Goal: Answer question/provide support

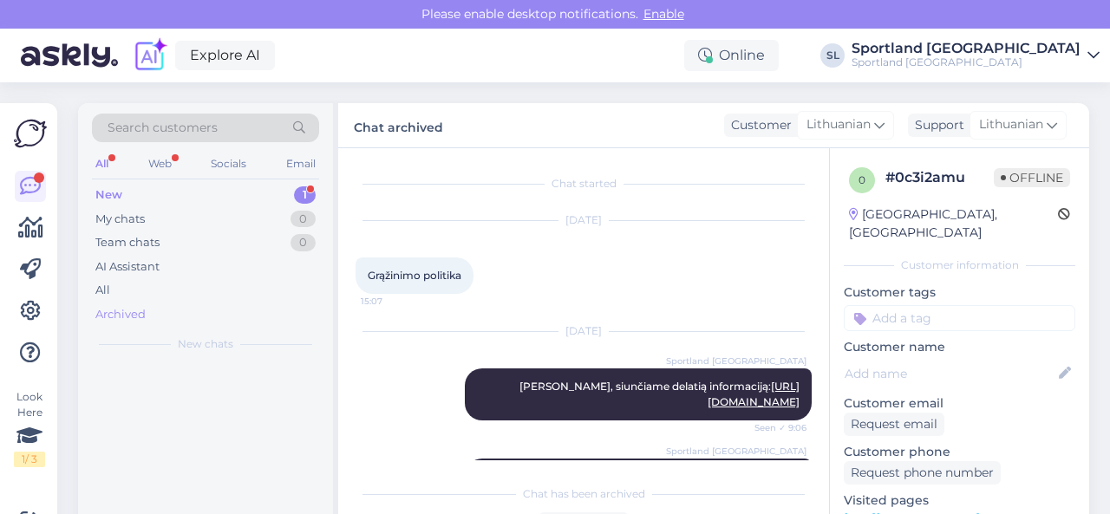
scroll to position [264, 0]
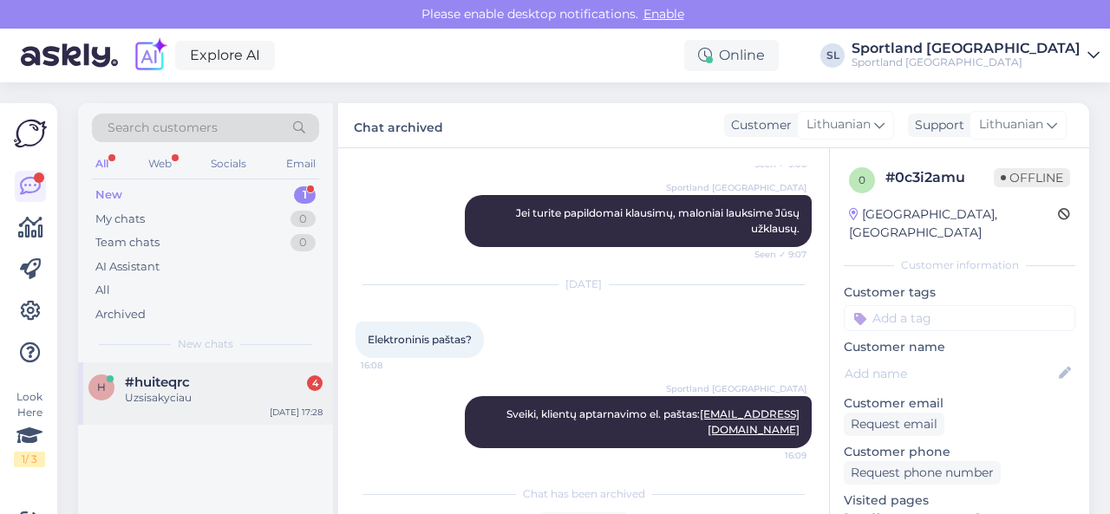
click at [210, 394] on div "Uzsisakyciau" at bounding box center [224, 398] width 198 height 16
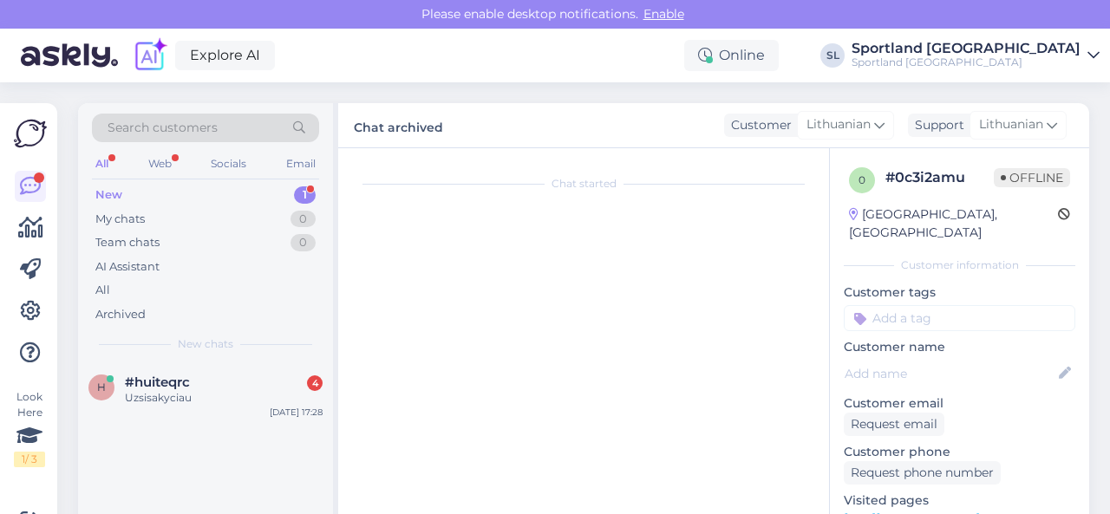
scroll to position [80, 0]
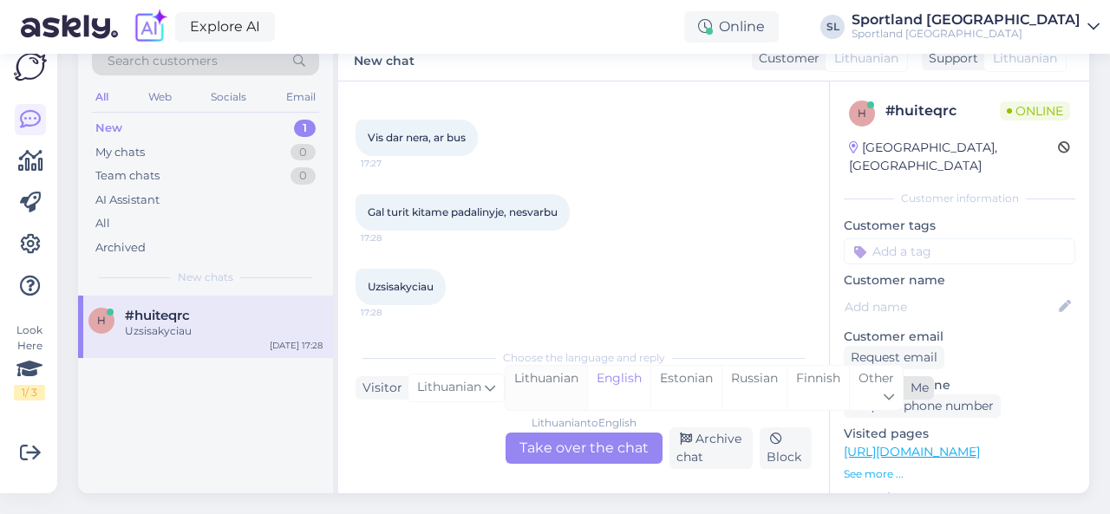
click at [535, 372] on div "Lithuanian" at bounding box center [545, 388] width 81 height 44
click at [537, 433] on div "Lithuanian to Lithuanian Take over the chat" at bounding box center [583, 448] width 157 height 31
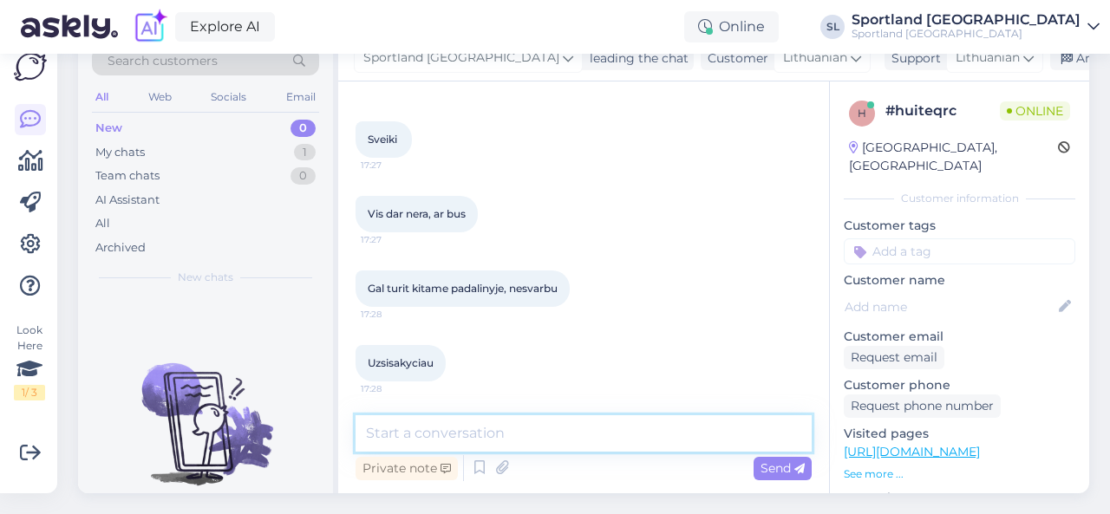
drag, startPoint x: 534, startPoint y: 431, endPoint x: 502, endPoint y: 413, distance: 36.9
click at [502, 415] on textarea at bounding box center [583, 433] width 456 height 36
type textarea "Sveiki"
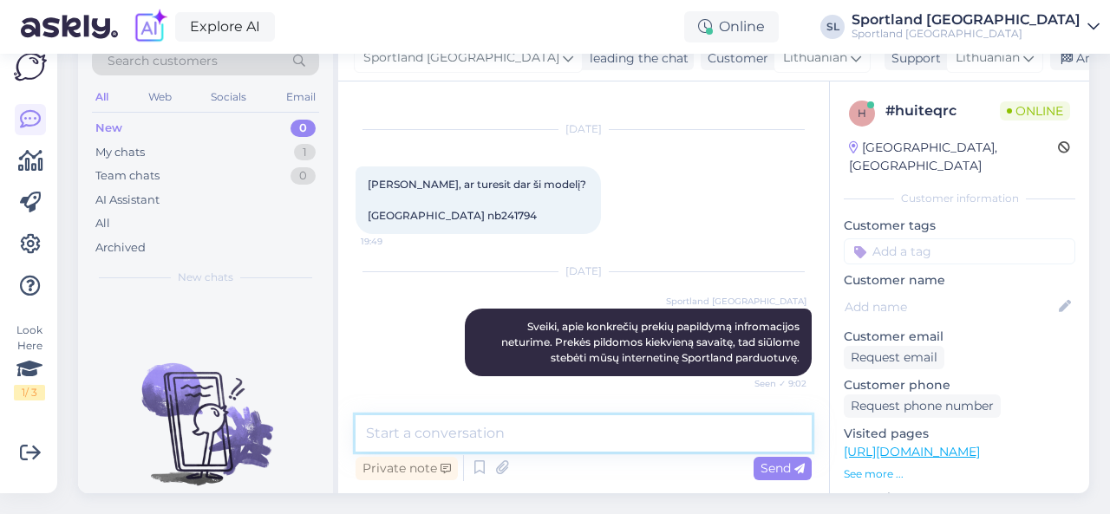
scroll to position [0, 0]
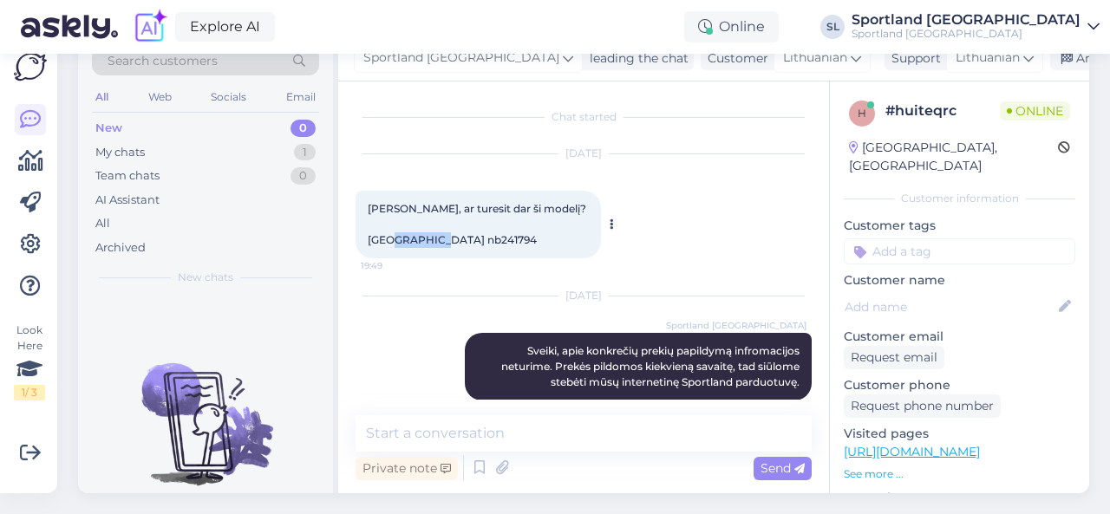
drag, startPoint x: 433, startPoint y: 228, endPoint x: 484, endPoint y: 235, distance: 51.6
click at [484, 235] on div "[PERSON_NAME], ar turesit dar ši modelį? [GEOGRAPHIC_DATA] nb241794 19:49" at bounding box center [477, 225] width 245 height 68
copy span "nb241794"
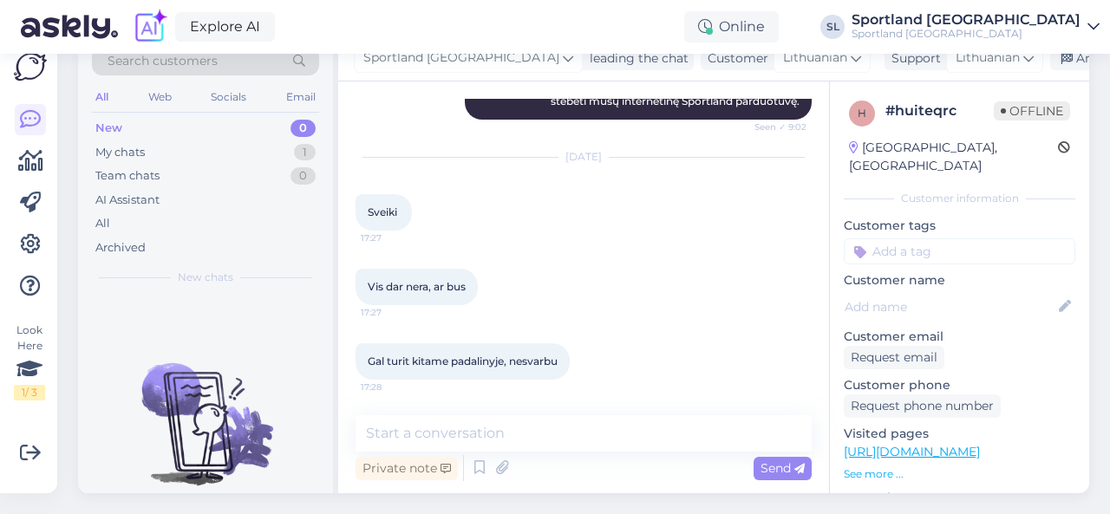
scroll to position [428, 0]
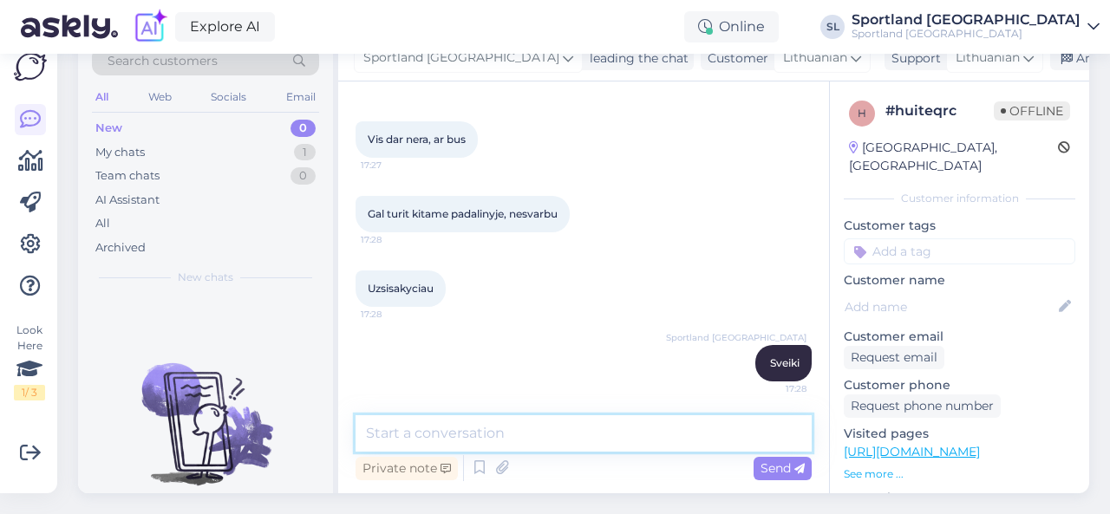
click at [498, 422] on textarea at bounding box center [583, 433] width 456 height 36
paste textarea "[URL][DOMAIN_NAME]"
type textarea "[URL][DOMAIN_NAME]"
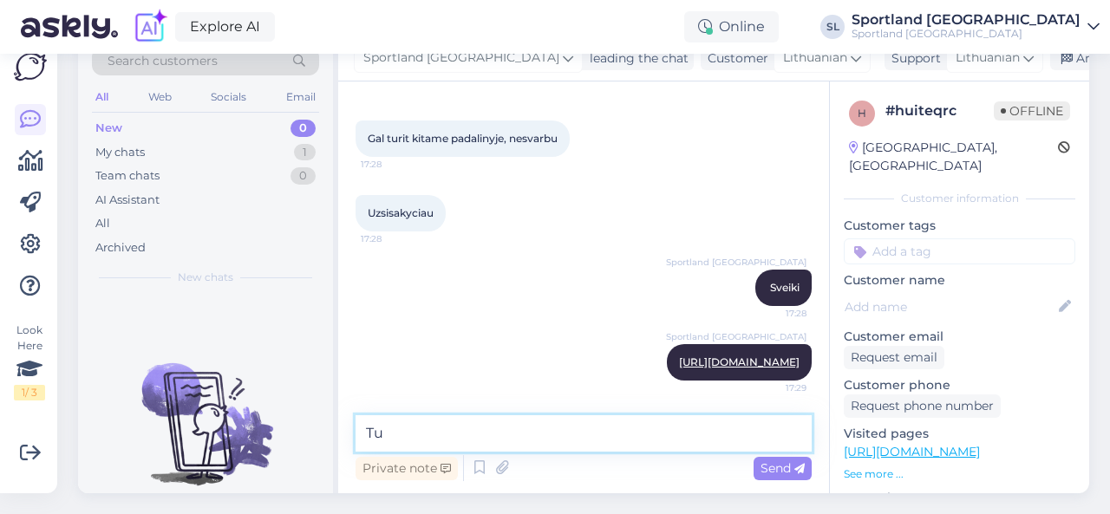
type textarea "T"
type textarea "ar ši prekė [DEMOGRAPHIC_DATA] domina?"
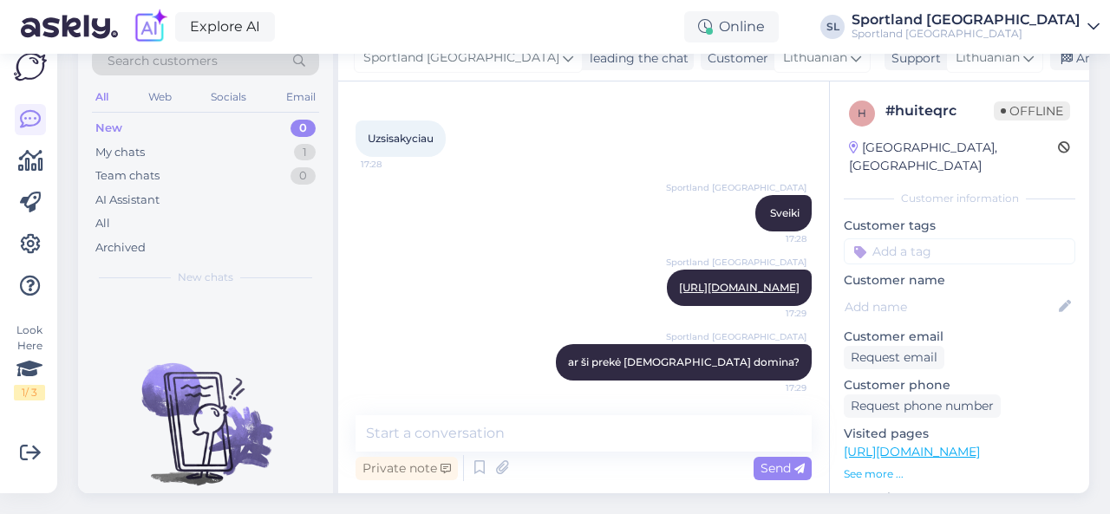
click at [922, 444] on link "[URL][DOMAIN_NAME]" at bounding box center [911, 452] width 136 height 16
